Goal: Task Accomplishment & Management: Use online tool/utility

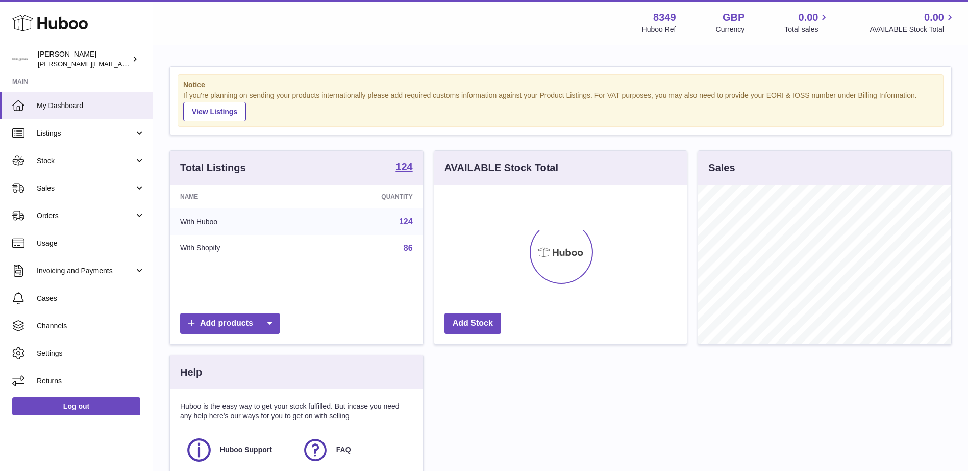
scroll to position [159, 253]
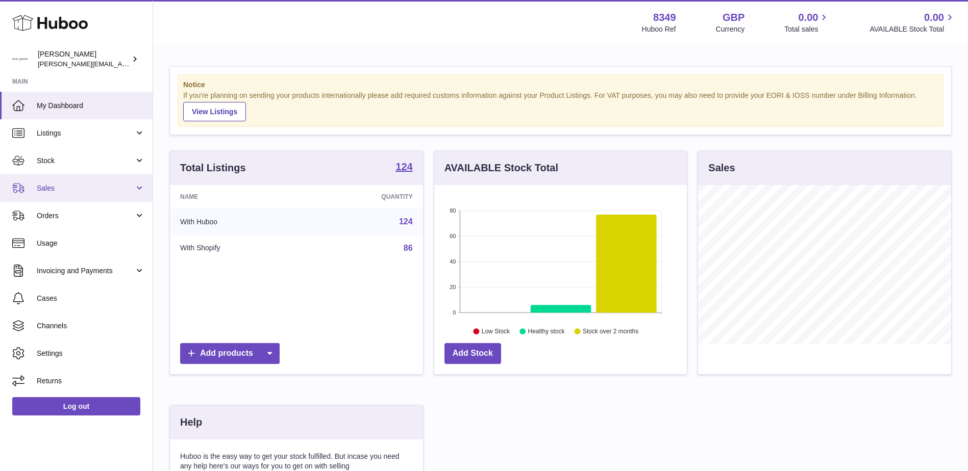
click at [40, 187] on span "Sales" at bounding box center [85, 189] width 97 height 10
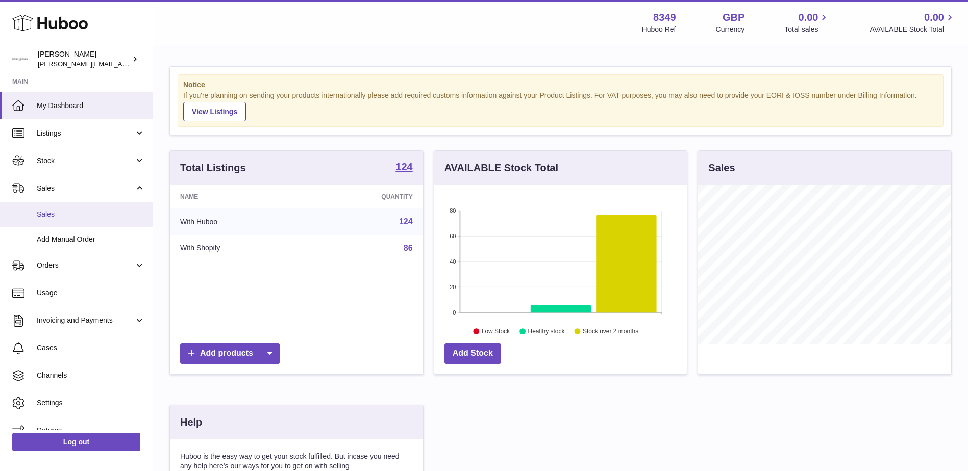
click at [48, 211] on span "Sales" at bounding box center [91, 215] width 108 height 10
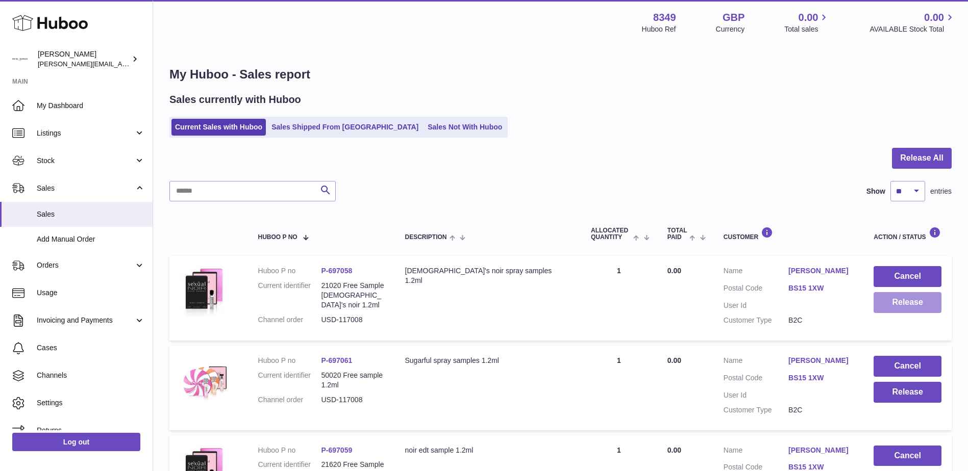
click at [896, 302] on button "Release" at bounding box center [907, 302] width 68 height 21
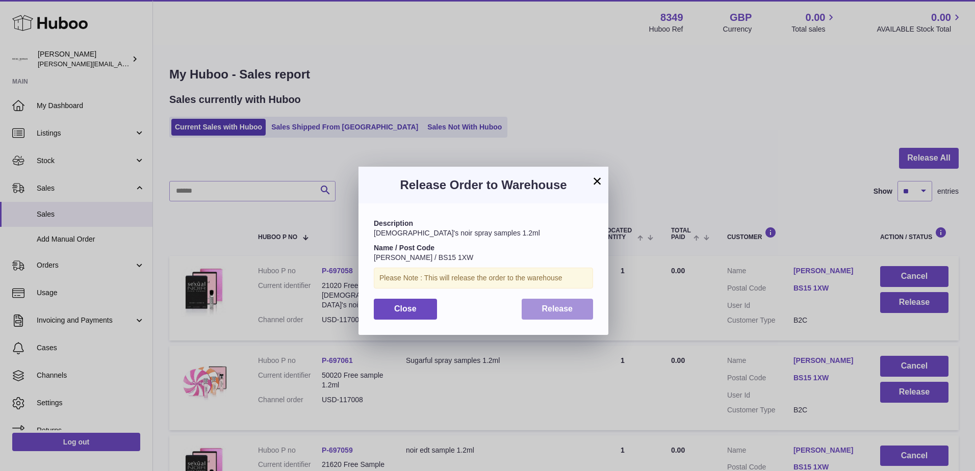
click at [565, 309] on span "Release" at bounding box center [557, 309] width 31 height 9
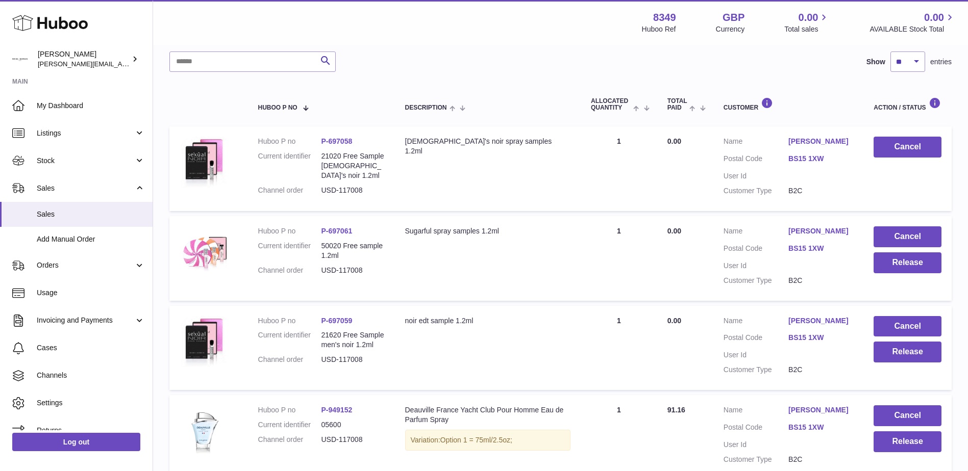
scroll to position [136, 0]
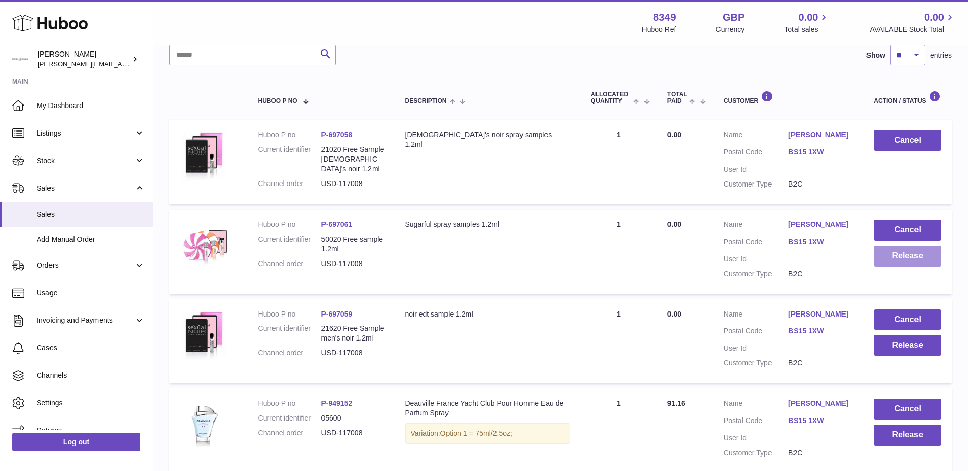
click at [892, 259] on button "Release" at bounding box center [907, 256] width 68 height 21
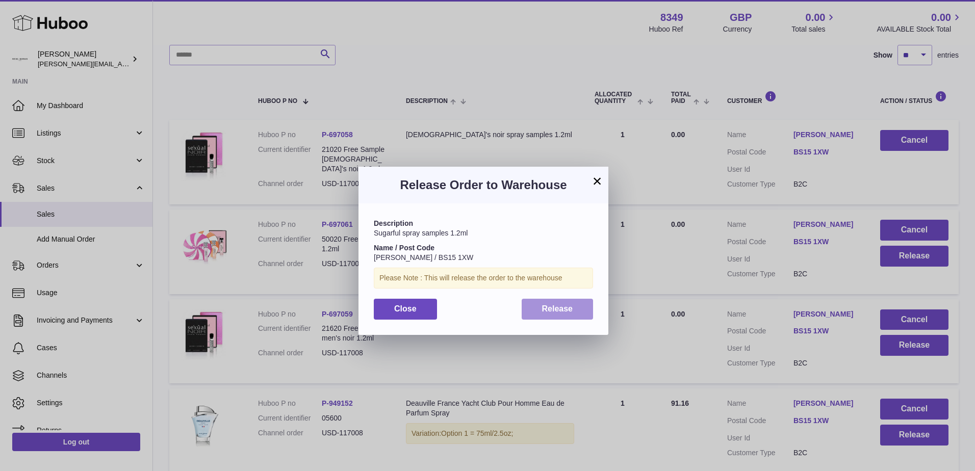
click at [551, 310] on span "Release" at bounding box center [557, 309] width 31 height 9
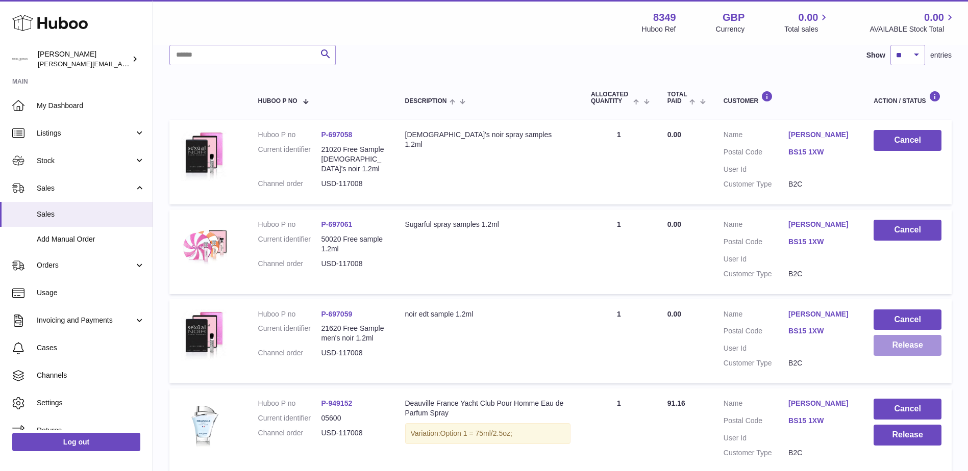
click at [894, 347] on button "Release" at bounding box center [907, 345] width 68 height 21
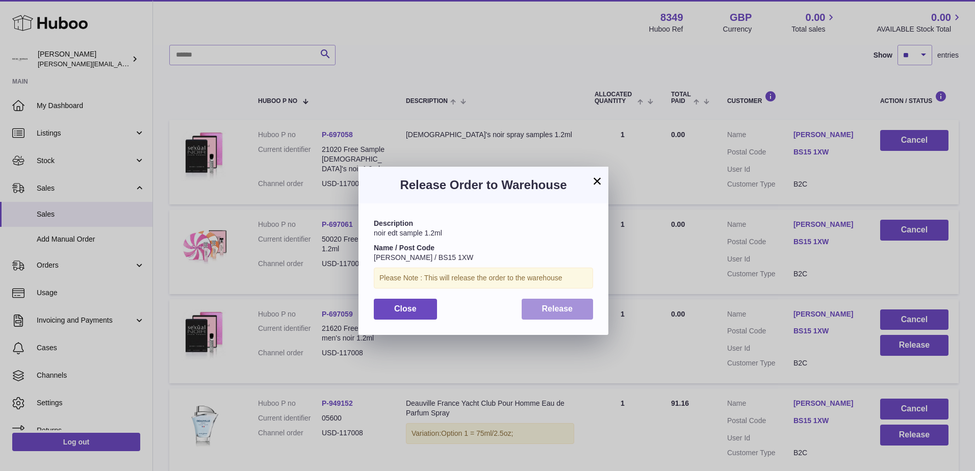
click at [548, 307] on span "Release" at bounding box center [557, 309] width 31 height 9
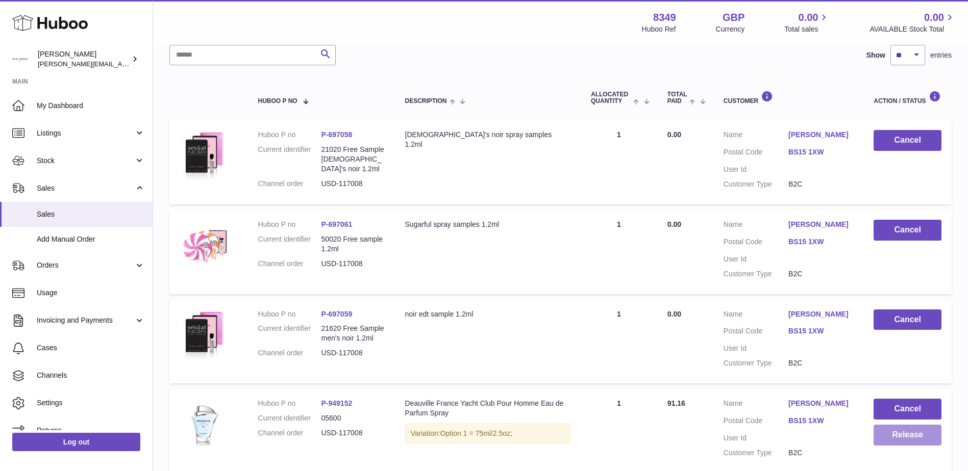
click at [898, 435] on button "Release" at bounding box center [907, 435] width 68 height 21
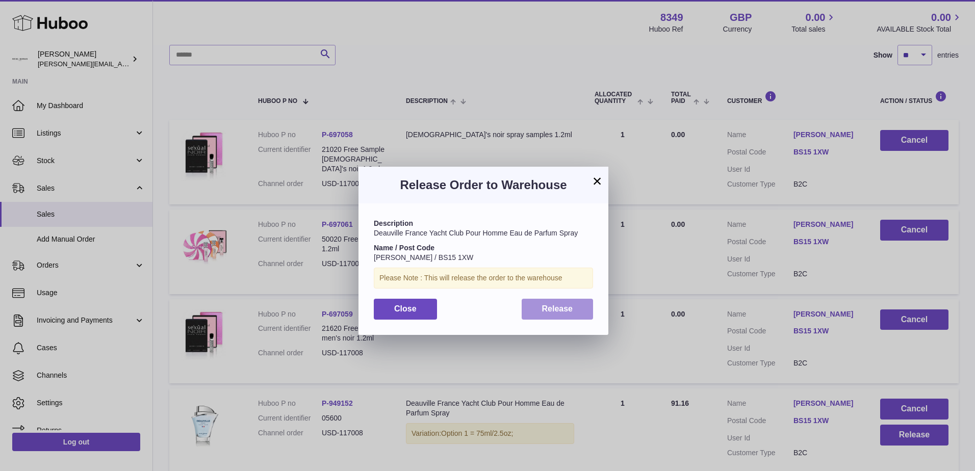
click at [563, 305] on span "Release" at bounding box center [557, 309] width 31 height 9
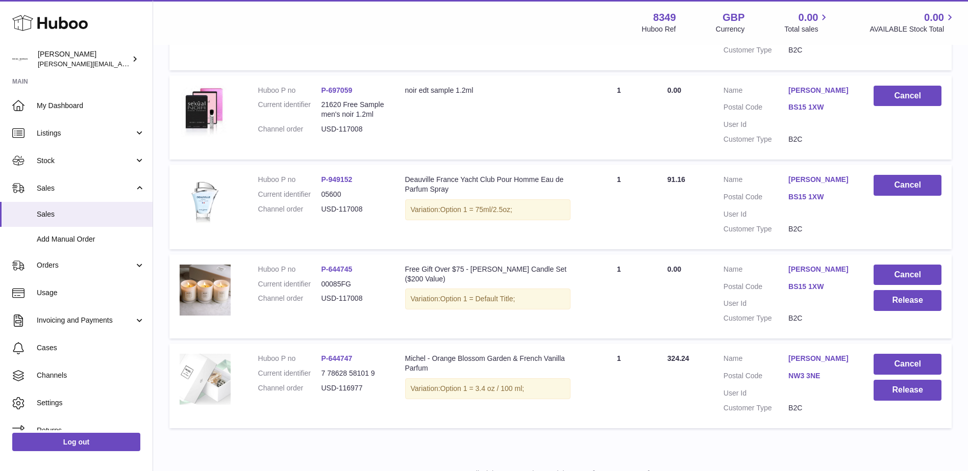
scroll to position [381, 0]
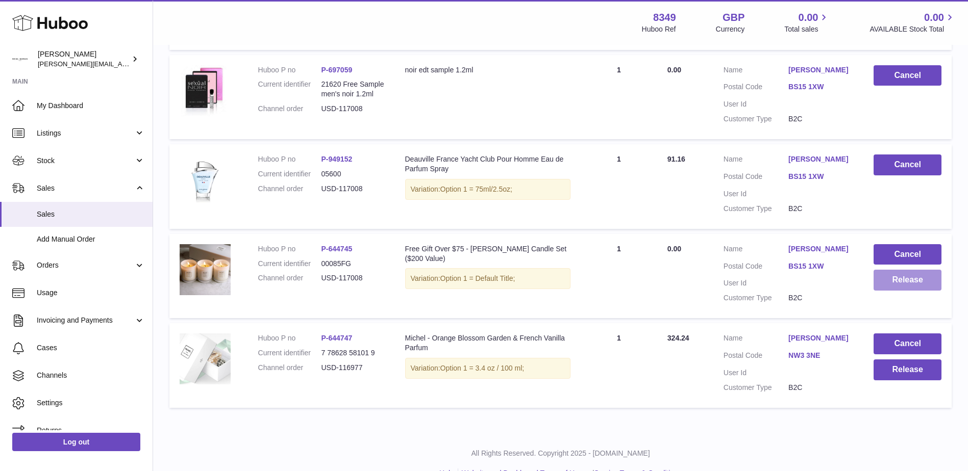
click at [895, 282] on button "Release" at bounding box center [907, 280] width 68 height 21
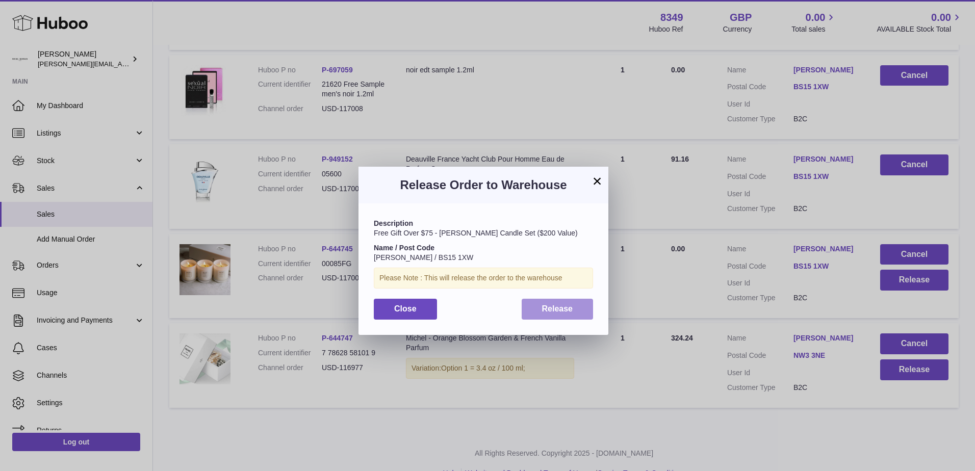
click at [562, 314] on button "Release" at bounding box center [558, 309] width 72 height 21
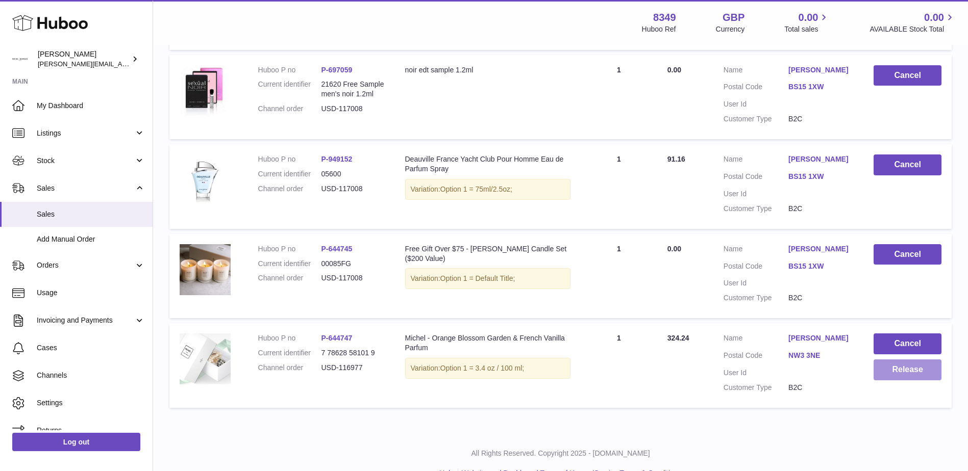
click at [897, 370] on button "Release" at bounding box center [907, 370] width 68 height 21
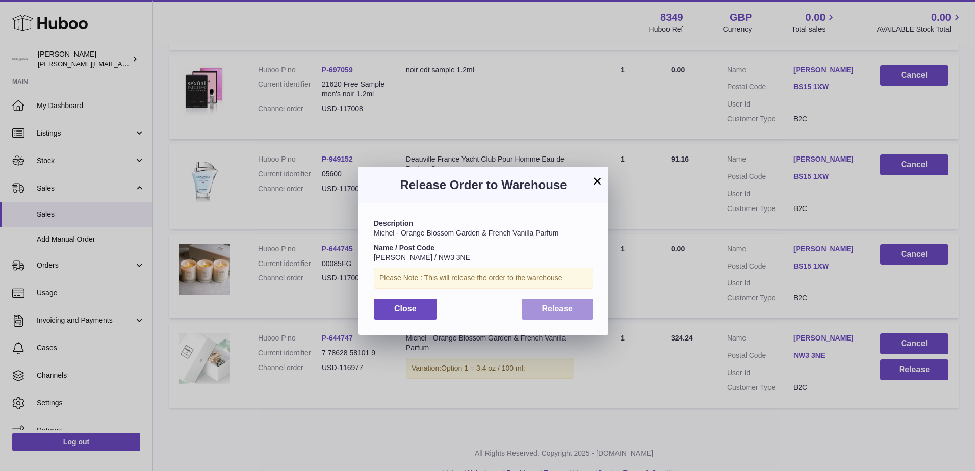
click at [561, 311] on span "Release" at bounding box center [557, 309] width 31 height 9
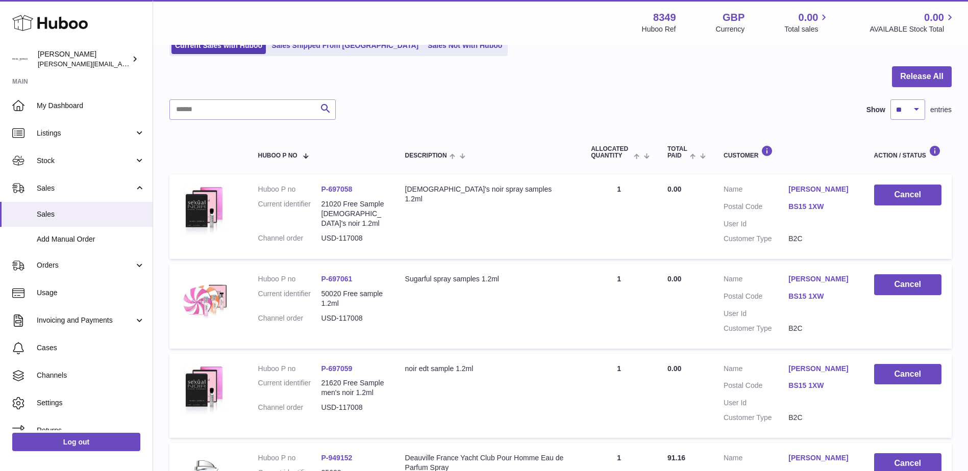
scroll to position [0, 0]
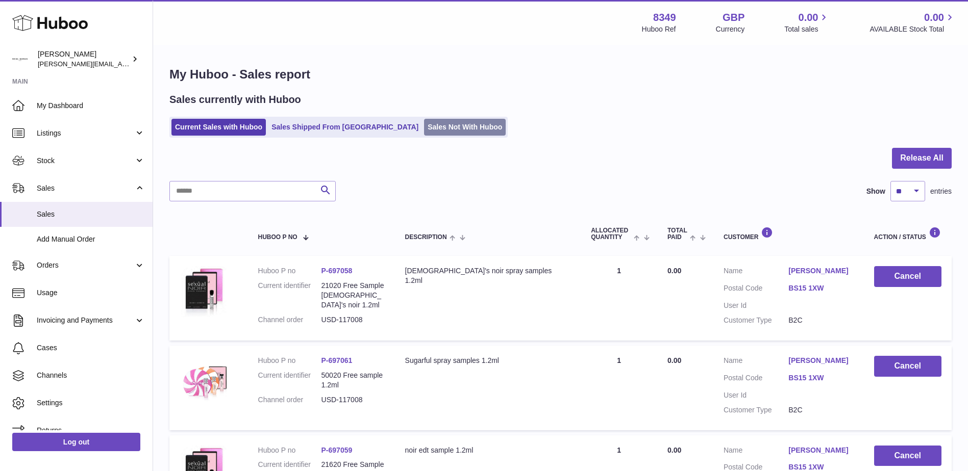
click at [424, 122] on link "Sales Not With Huboo" at bounding box center [465, 127] width 82 height 17
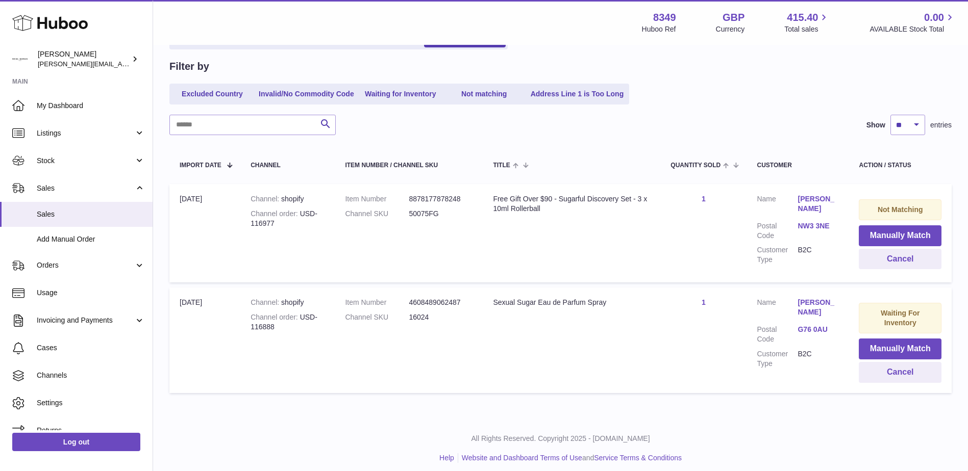
scroll to position [95, 0]
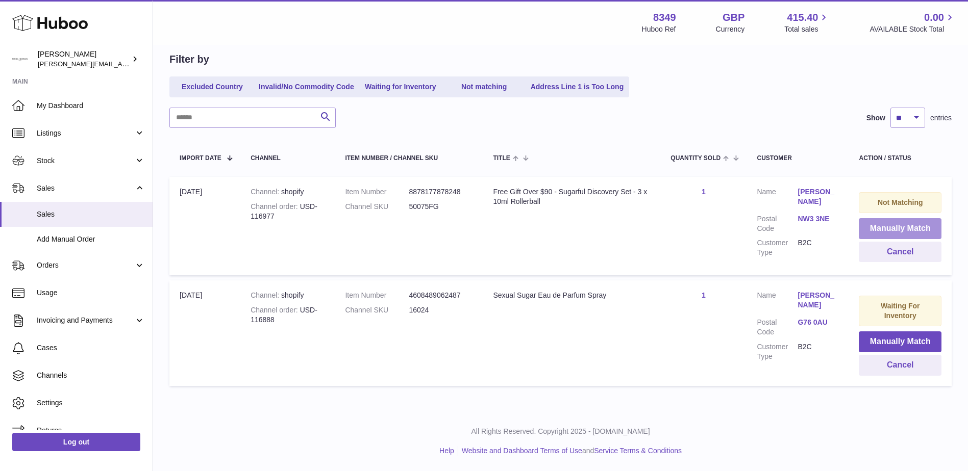
click at [881, 227] on button "Manually Match" at bounding box center [900, 228] width 83 height 21
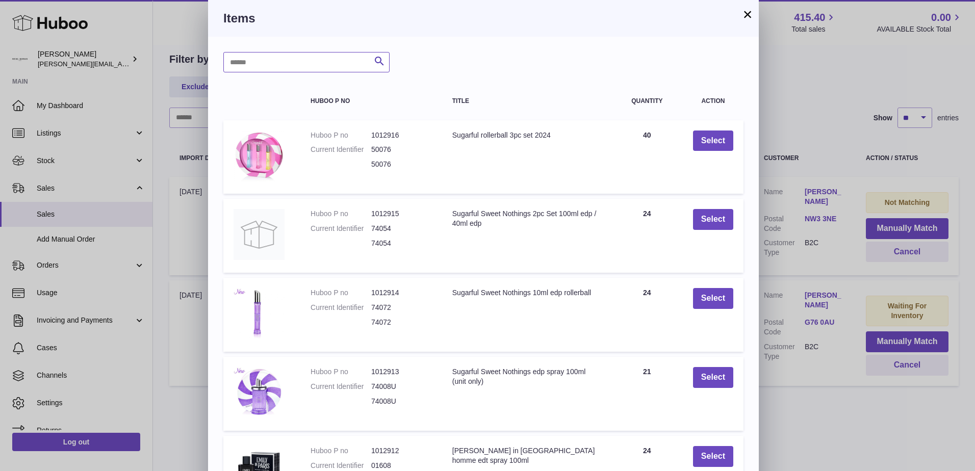
click at [248, 59] on input "text" at bounding box center [306, 62] width 166 height 20
type input "*****"
click at [379, 60] on icon "submit" at bounding box center [379, 61] width 12 height 13
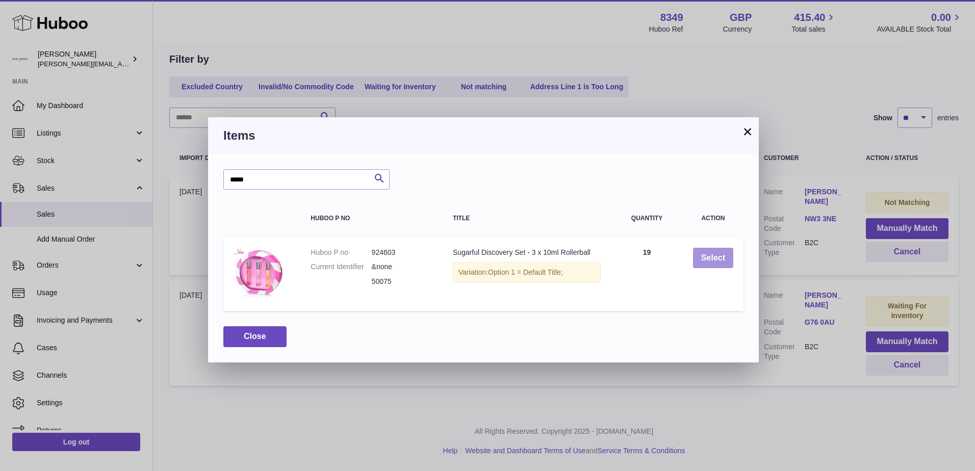
click at [701, 259] on button "Select" at bounding box center [713, 258] width 40 height 21
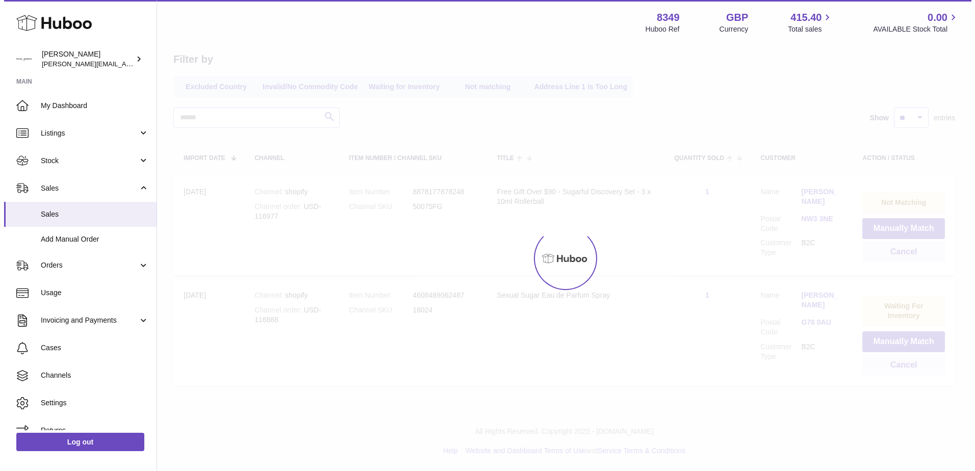
scroll to position [0, 0]
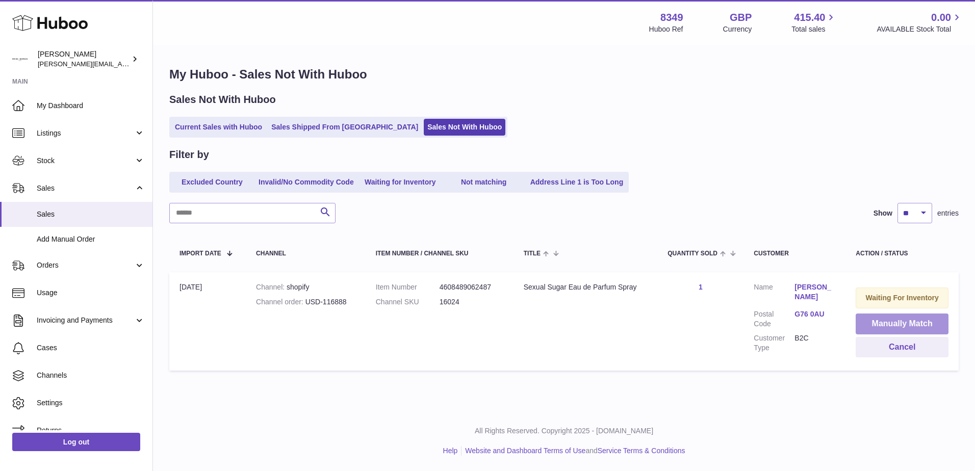
click at [904, 324] on button "Manually Match" at bounding box center [902, 324] width 93 height 21
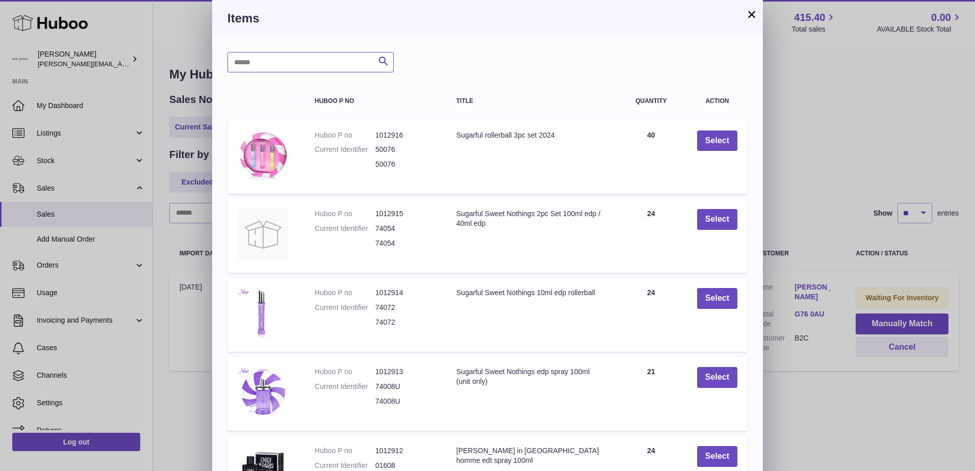
click at [237, 63] on input "text" at bounding box center [311, 62] width 166 height 20
type input "*****"
click at [382, 61] on icon "submit" at bounding box center [384, 61] width 12 height 13
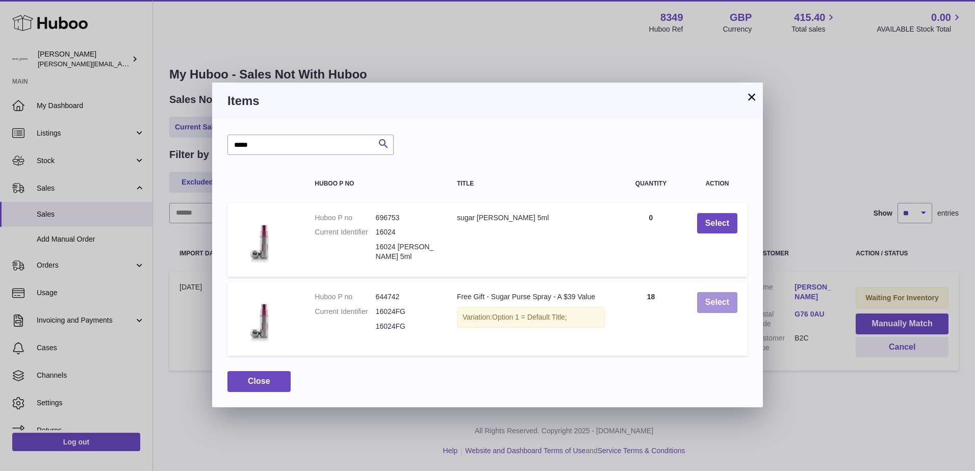
click at [719, 302] on button "Select" at bounding box center [717, 302] width 40 height 21
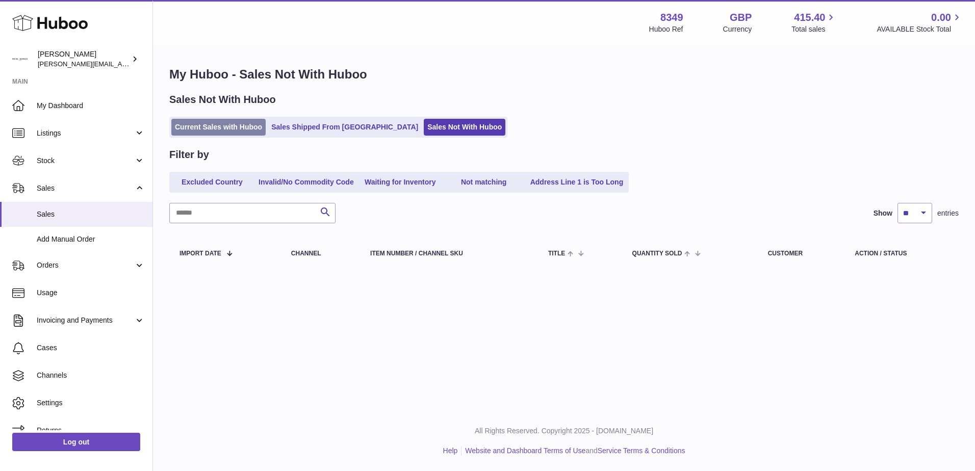
click at [227, 121] on link "Current Sales with Huboo" at bounding box center [218, 127] width 94 height 17
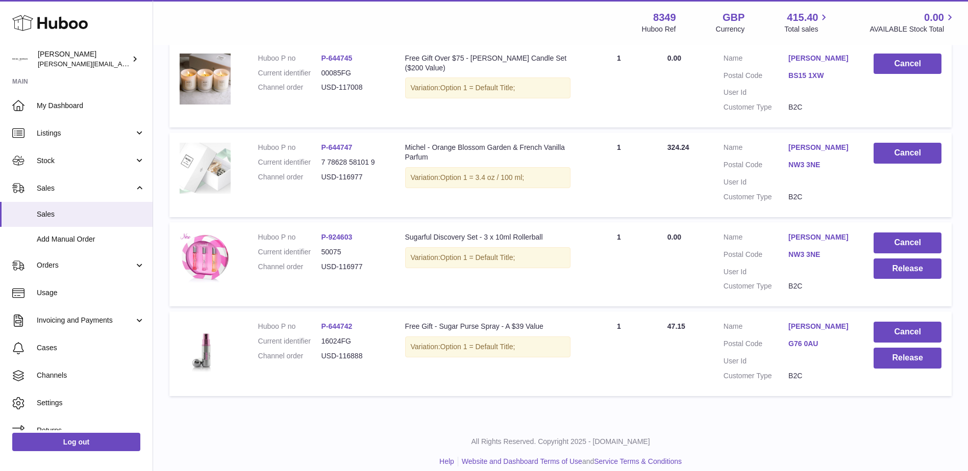
scroll to position [582, 0]
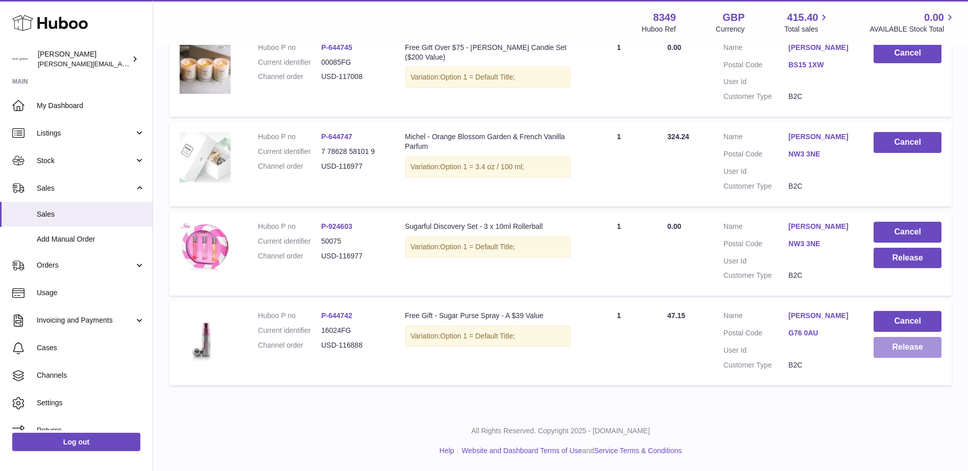
click at [912, 349] on button "Release" at bounding box center [907, 347] width 68 height 21
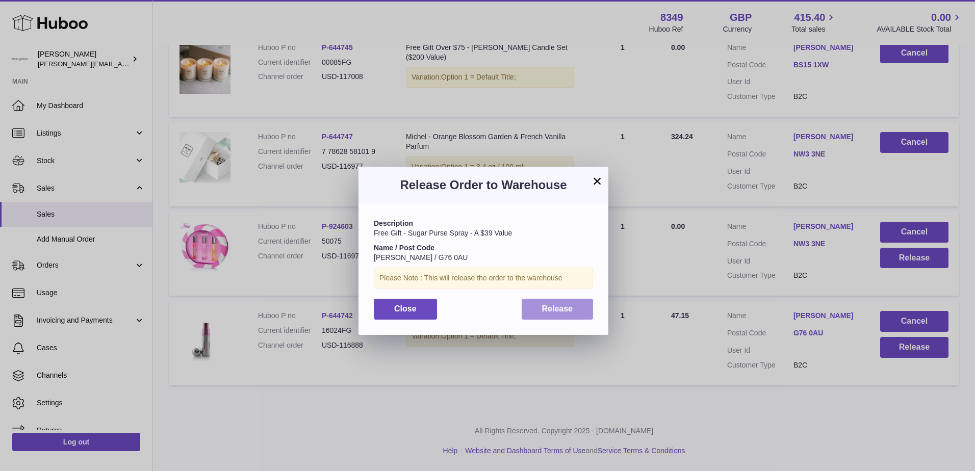
click at [580, 312] on button "Release" at bounding box center [558, 309] width 72 height 21
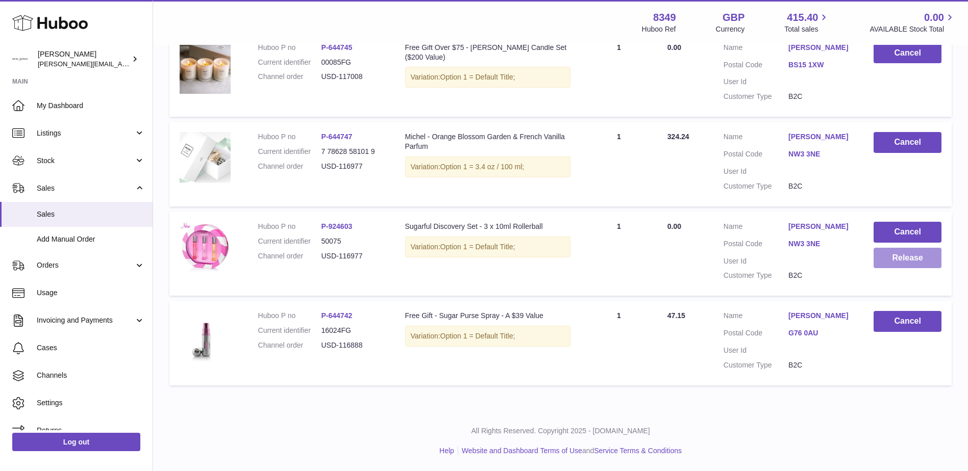
click at [894, 263] on button "Release" at bounding box center [907, 258] width 68 height 21
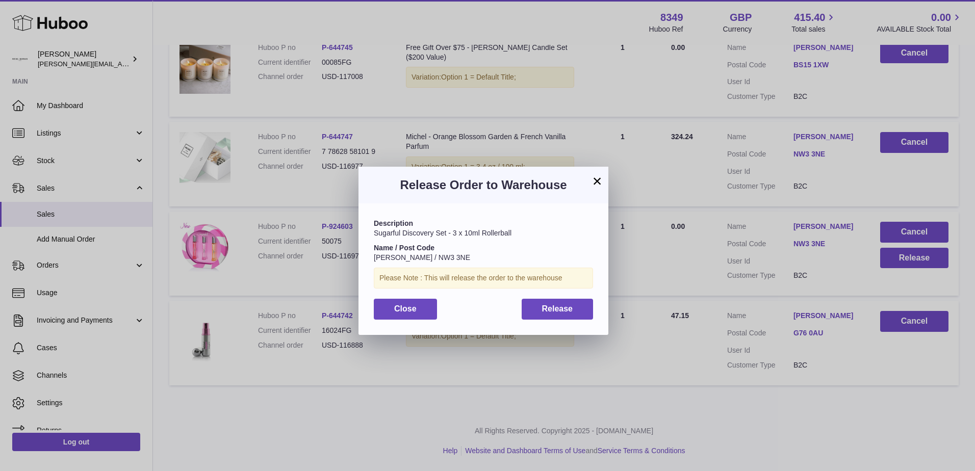
click at [595, 179] on button "×" at bounding box center [597, 181] width 12 height 12
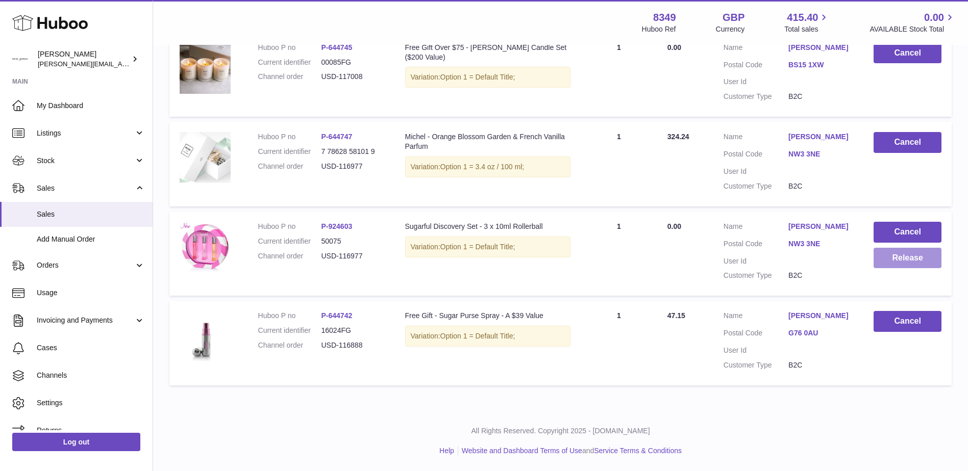
click at [896, 256] on button "Release" at bounding box center [907, 258] width 68 height 21
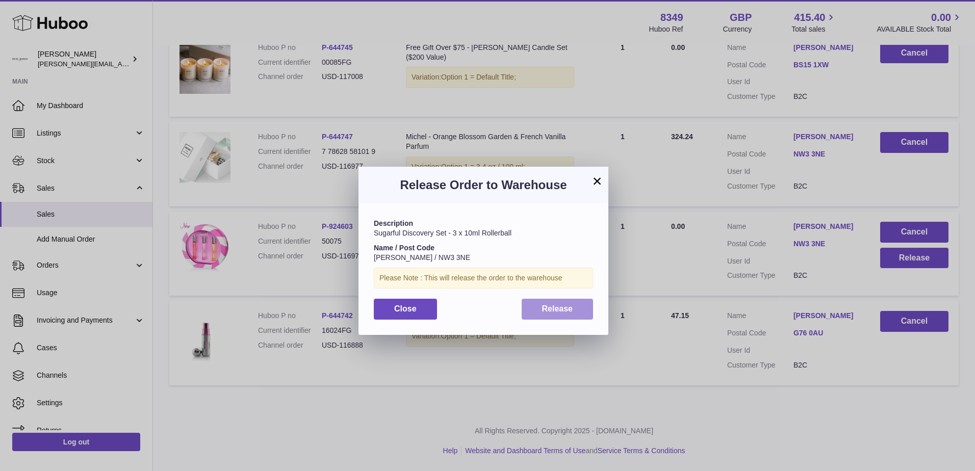
click at [561, 300] on button "Release" at bounding box center [558, 309] width 72 height 21
